Goal: Find specific page/section: Find specific page/section

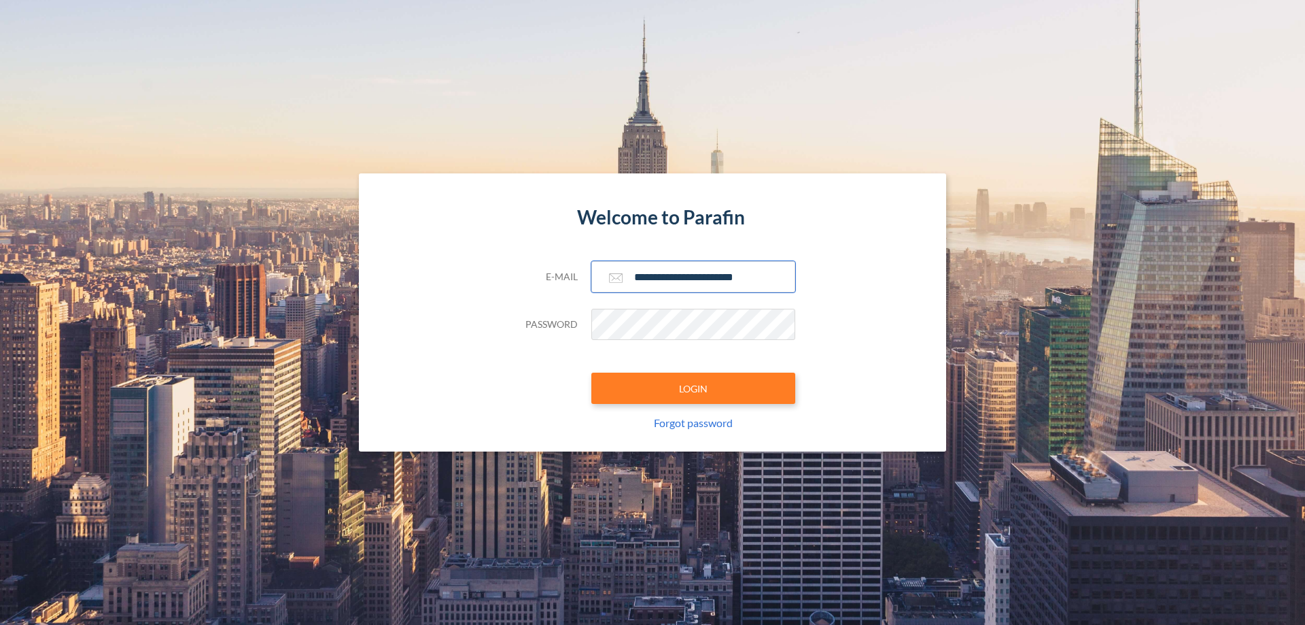
type input "**********"
click at [694, 388] on button "LOGIN" at bounding box center [694, 388] width 204 height 31
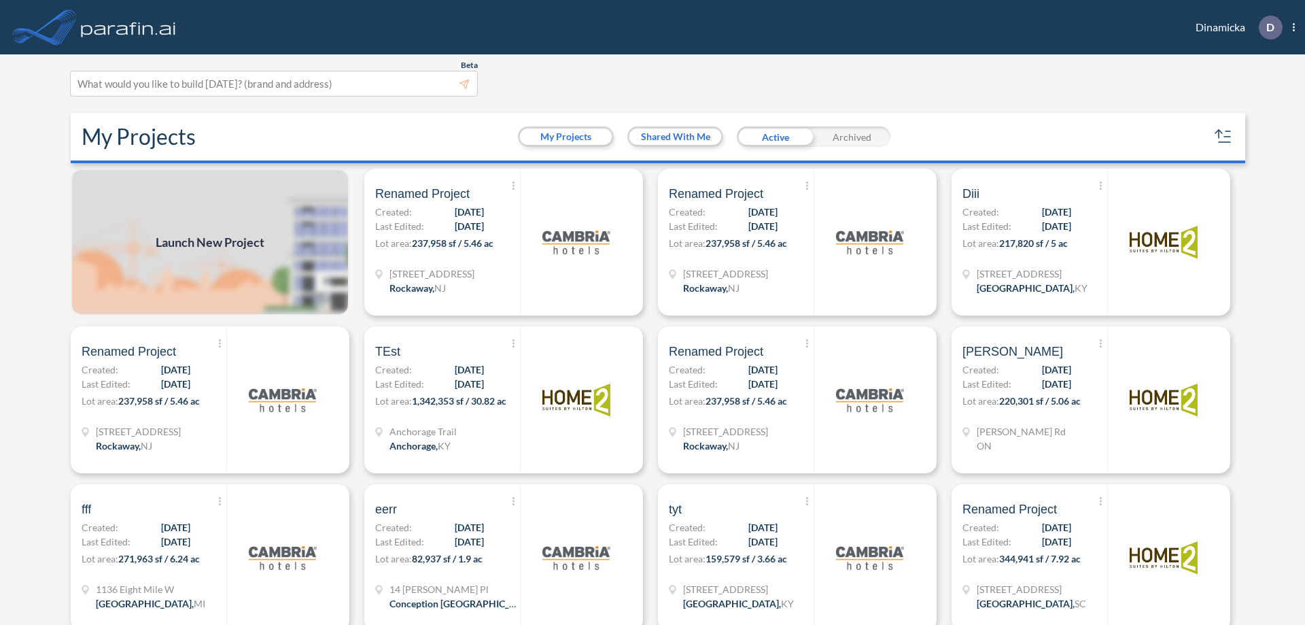
scroll to position [3, 0]
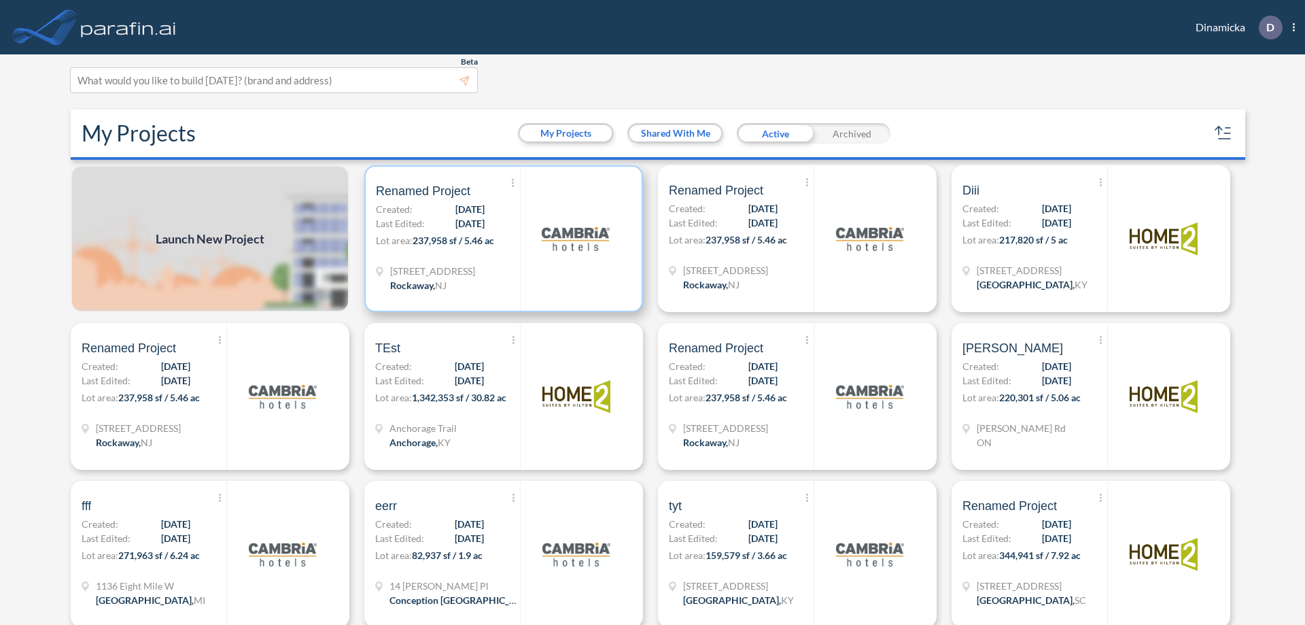
click at [501, 239] on p "Lot area: 237,958 sf / 5.46 ac" at bounding box center [448, 243] width 144 height 20
